Goal: Information Seeking & Learning: Learn about a topic

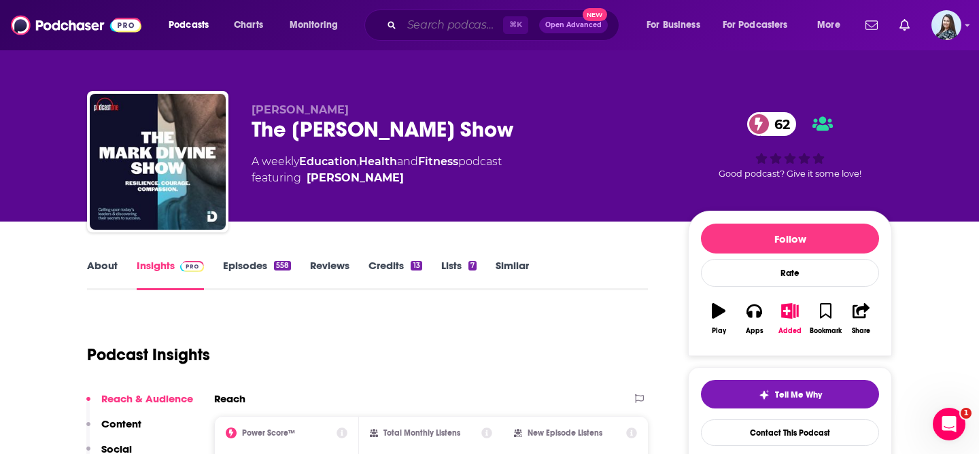
click at [430, 26] on input "Search podcasts, credits, & more..." at bounding box center [452, 25] width 101 height 22
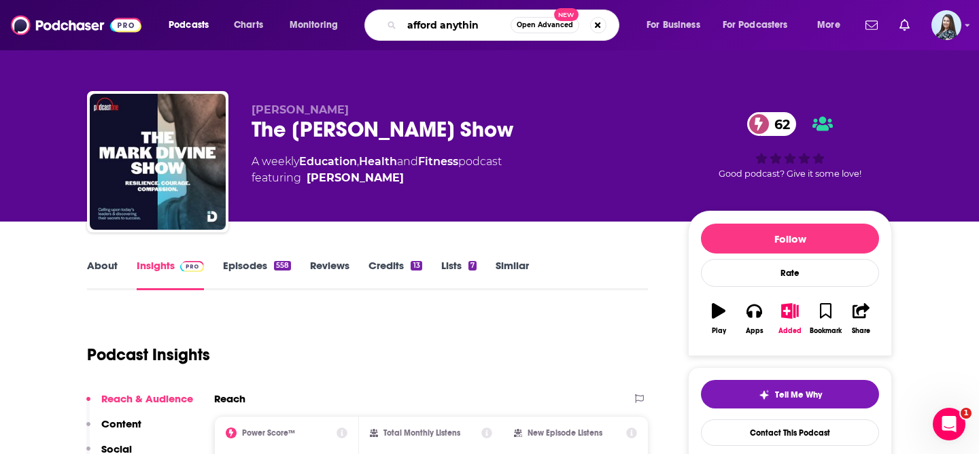
type input "afford anything"
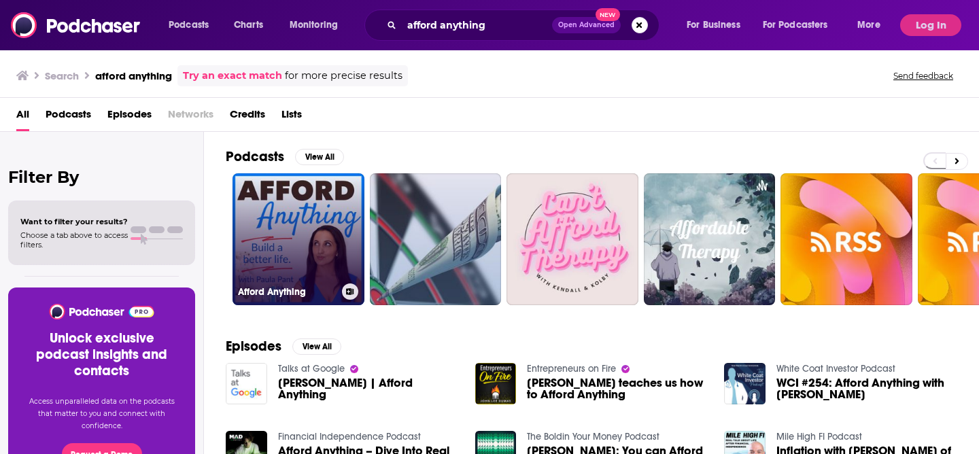
click at [298, 218] on link "Afford Anything" at bounding box center [298, 239] width 132 height 132
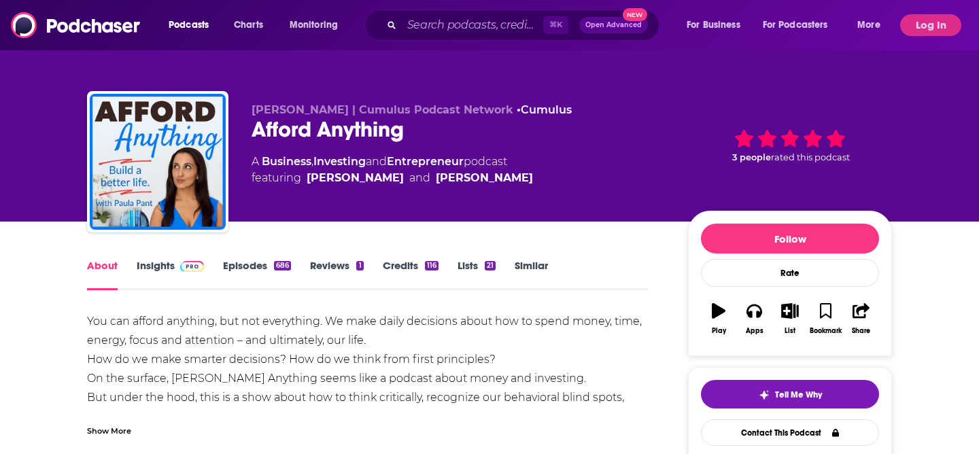
click at [168, 266] on link "Insights" at bounding box center [170, 274] width 67 height 31
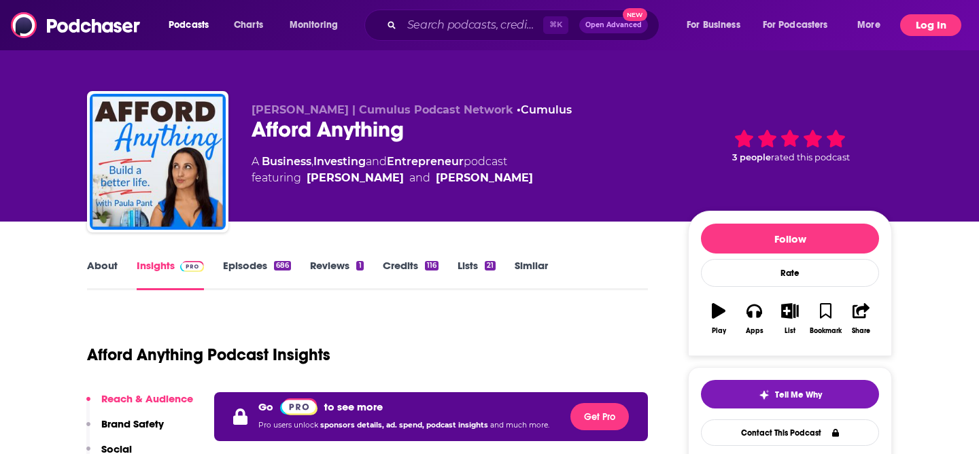
click at [910, 31] on button "Log In" at bounding box center [930, 25] width 61 height 22
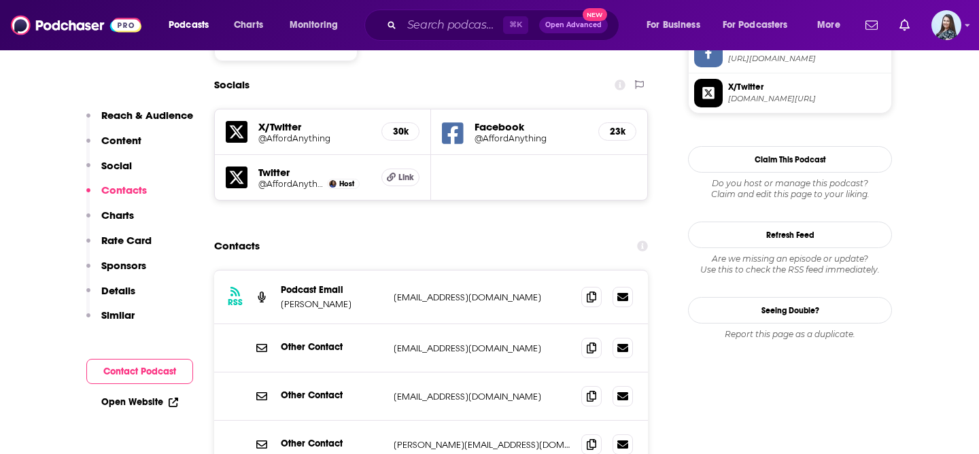
scroll to position [1206, 0]
